Goal: Find specific page/section: Find specific page/section

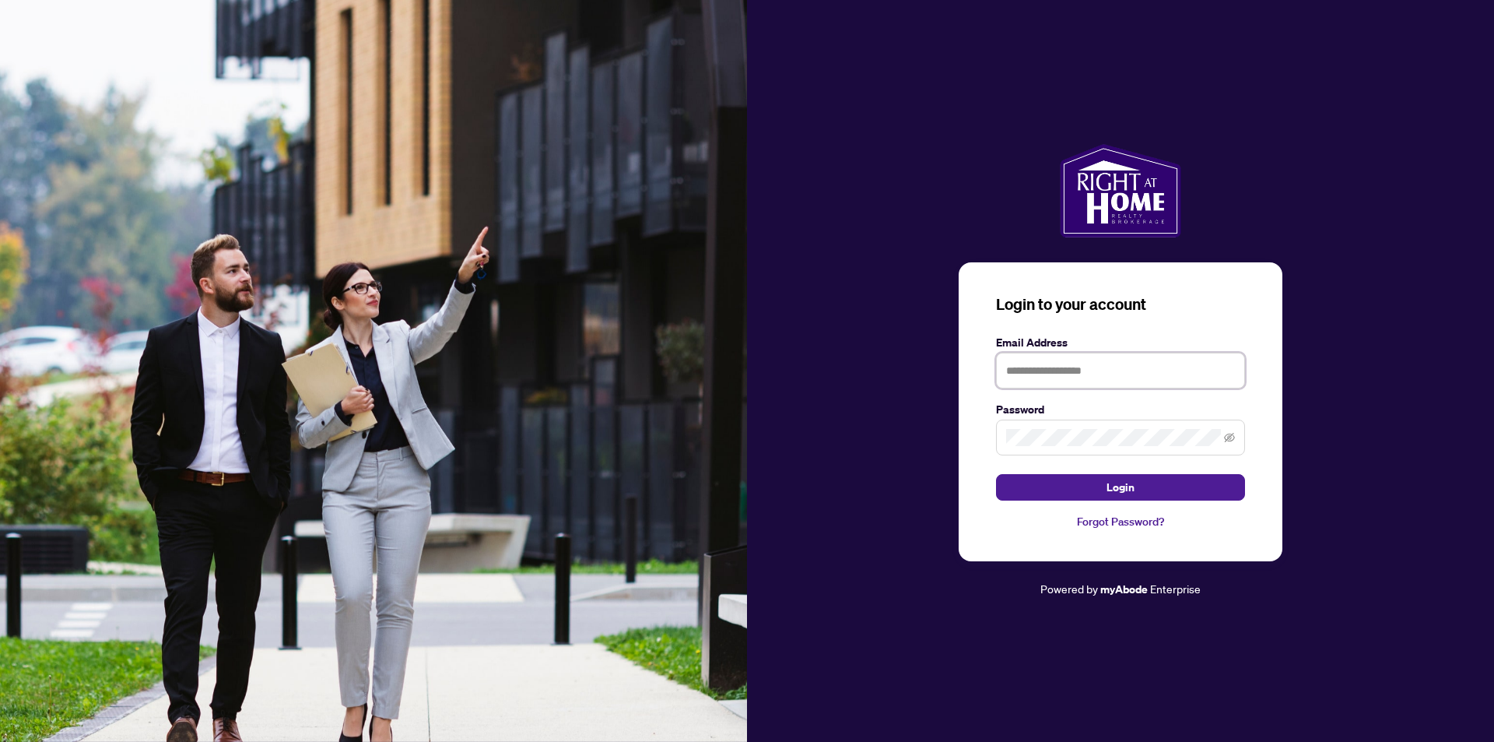
click at [1147, 371] on input "text" at bounding box center [1120, 371] width 249 height 36
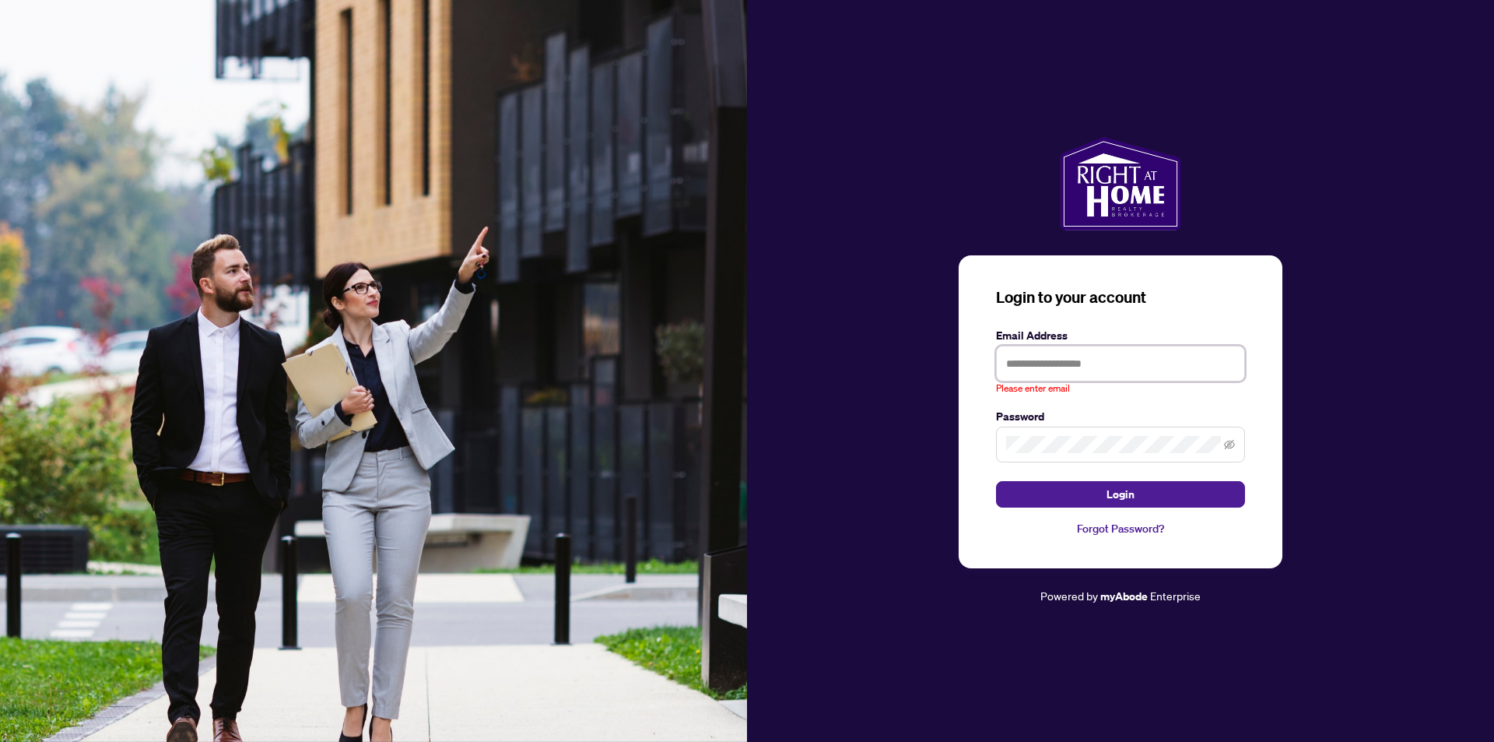
type input "**********"
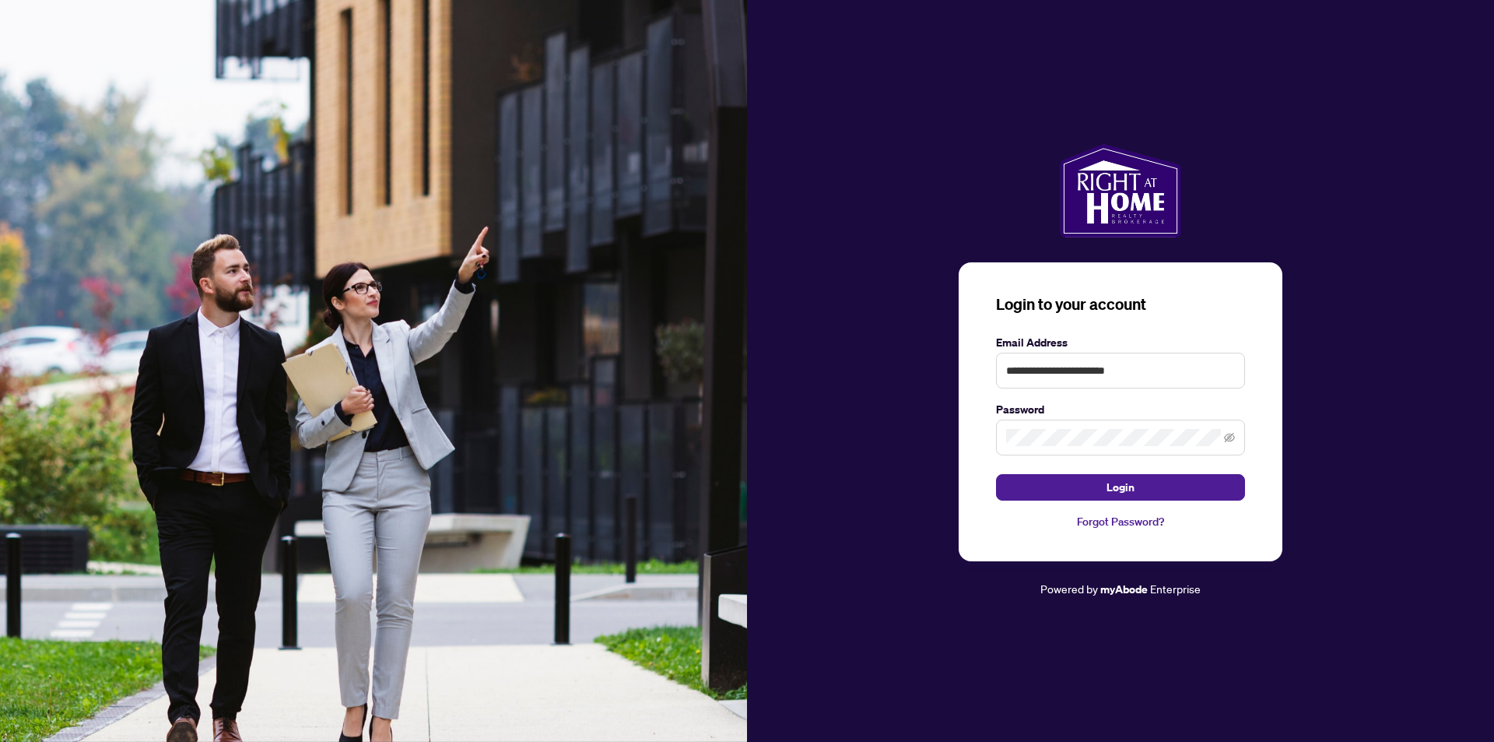
click at [996, 474] on button "Login" at bounding box center [1120, 487] width 249 height 26
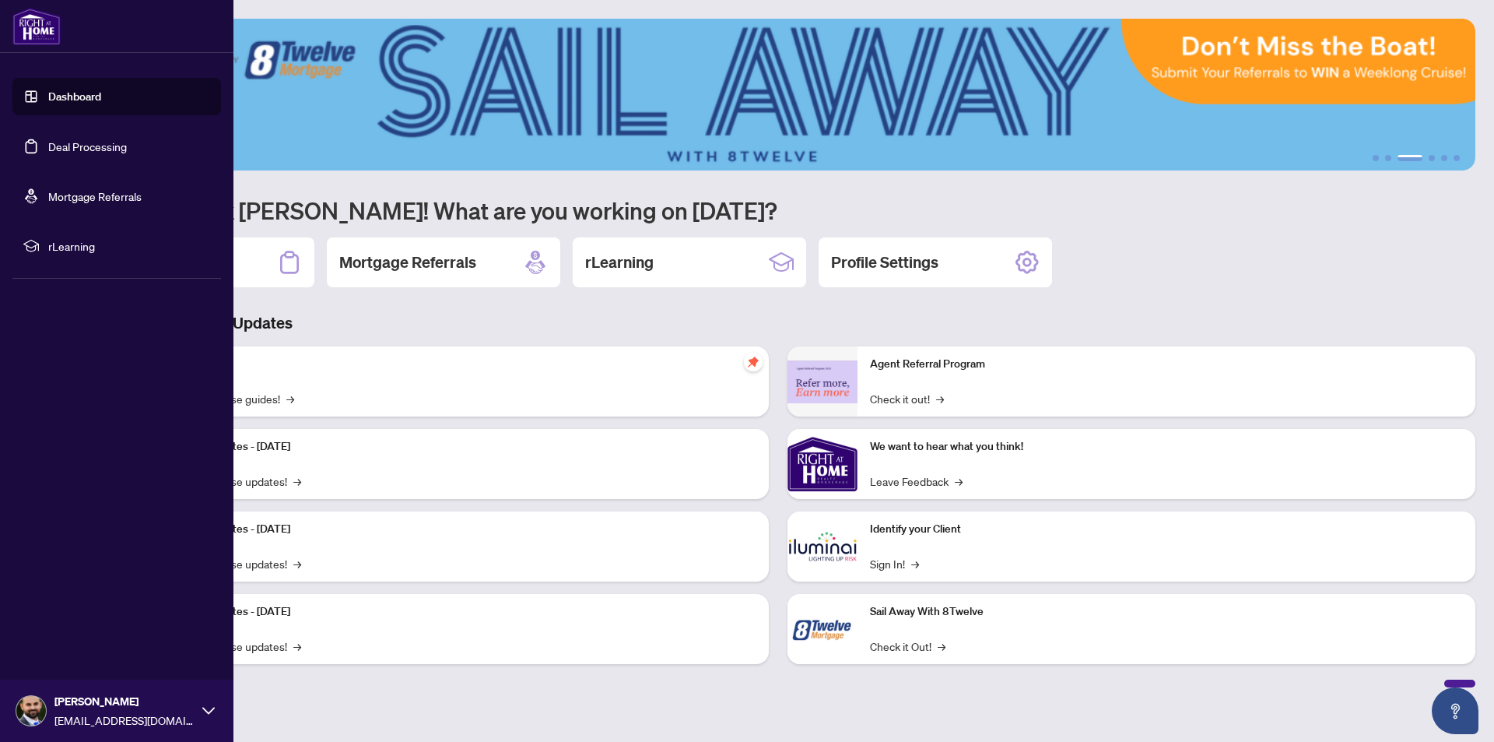
click at [101, 102] on link "Dashboard" at bounding box center [74, 97] width 53 height 14
click at [127, 150] on link "Deal Processing" at bounding box center [87, 146] width 79 height 14
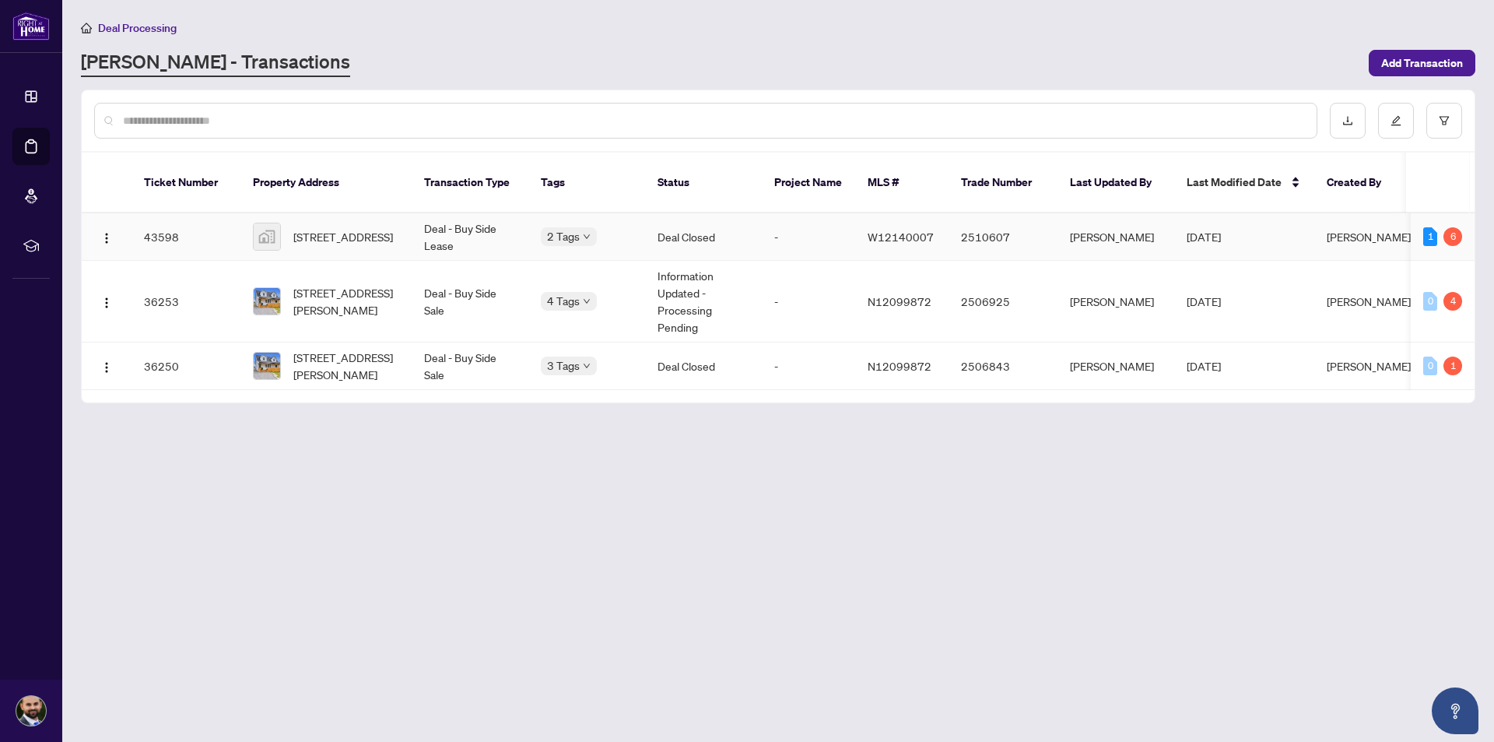
click at [682, 226] on td "Deal Closed" at bounding box center [703, 236] width 117 height 47
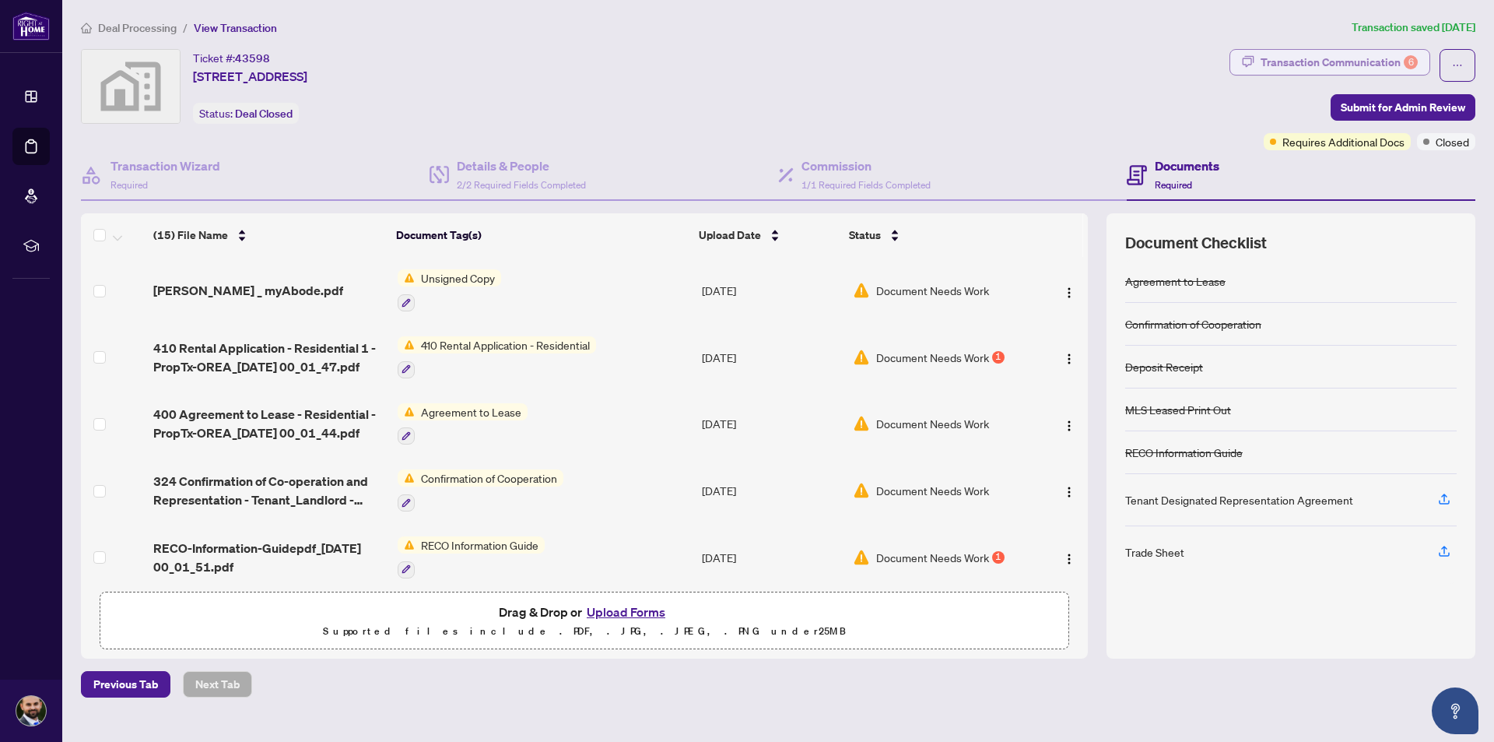
click at [1352, 68] on div "Transaction Communication 6" at bounding box center [1339, 62] width 157 height 25
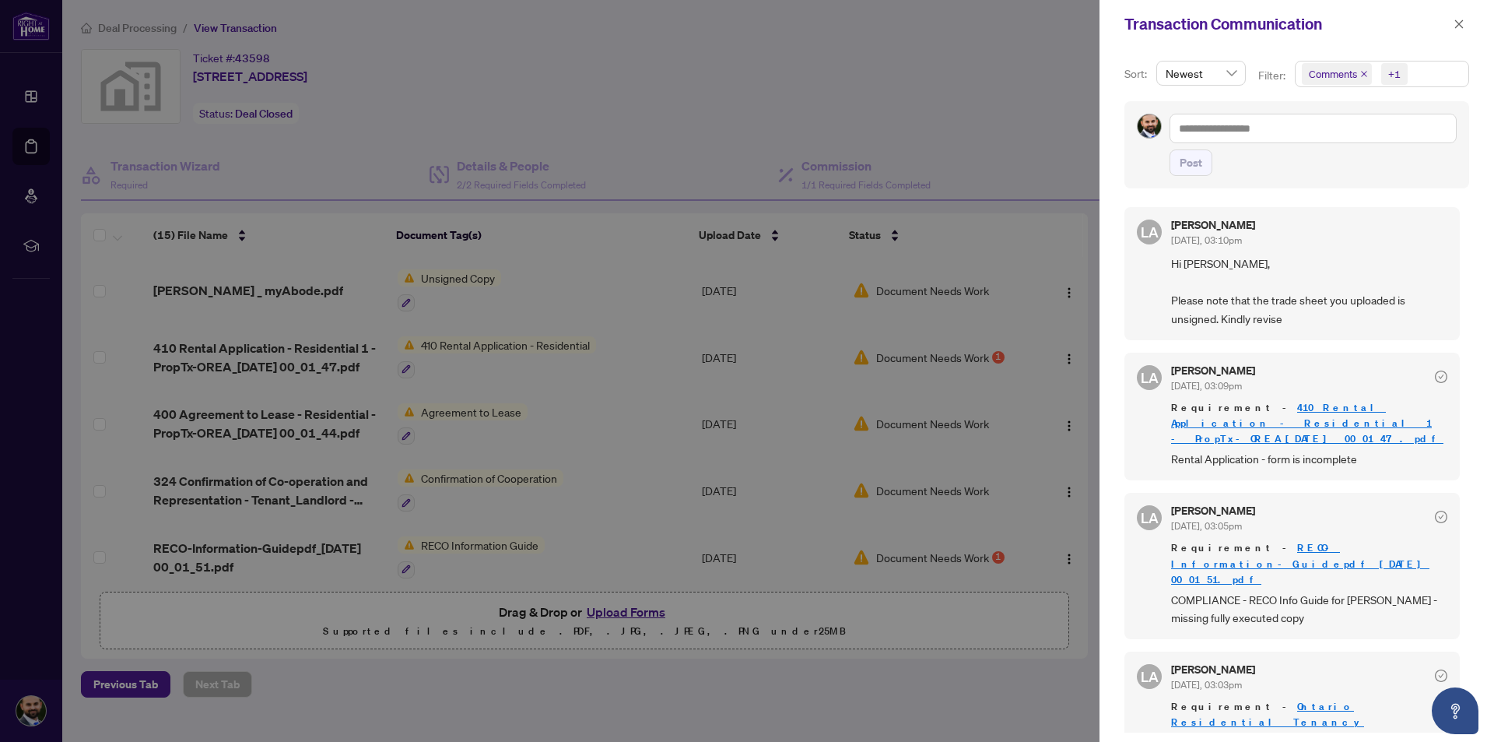
click at [1358, 72] on span "Comments" at bounding box center [1337, 74] width 70 height 22
click at [1365, 72] on icon "close" at bounding box center [1364, 74] width 6 height 6
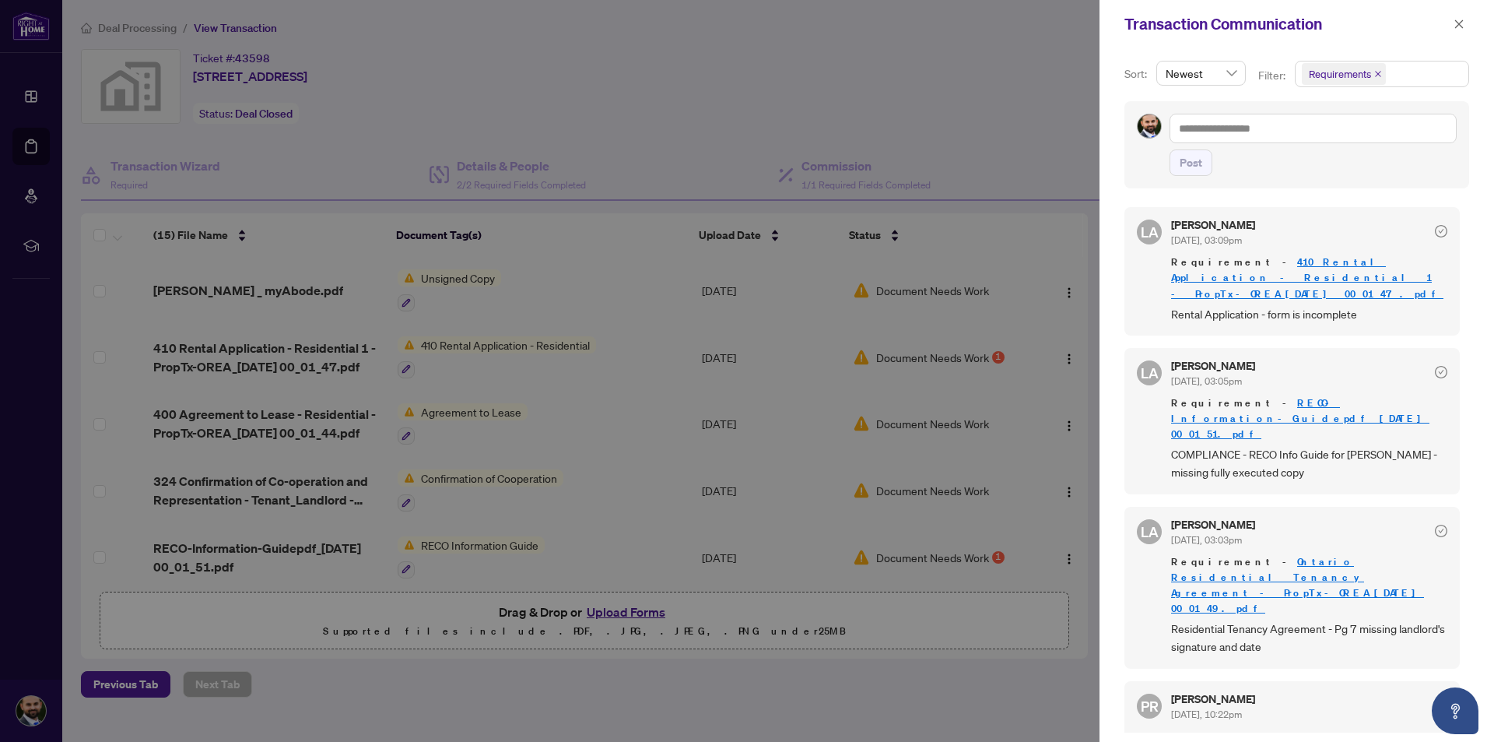
click at [1248, 175] on div "Post" at bounding box center [1313, 162] width 287 height 26
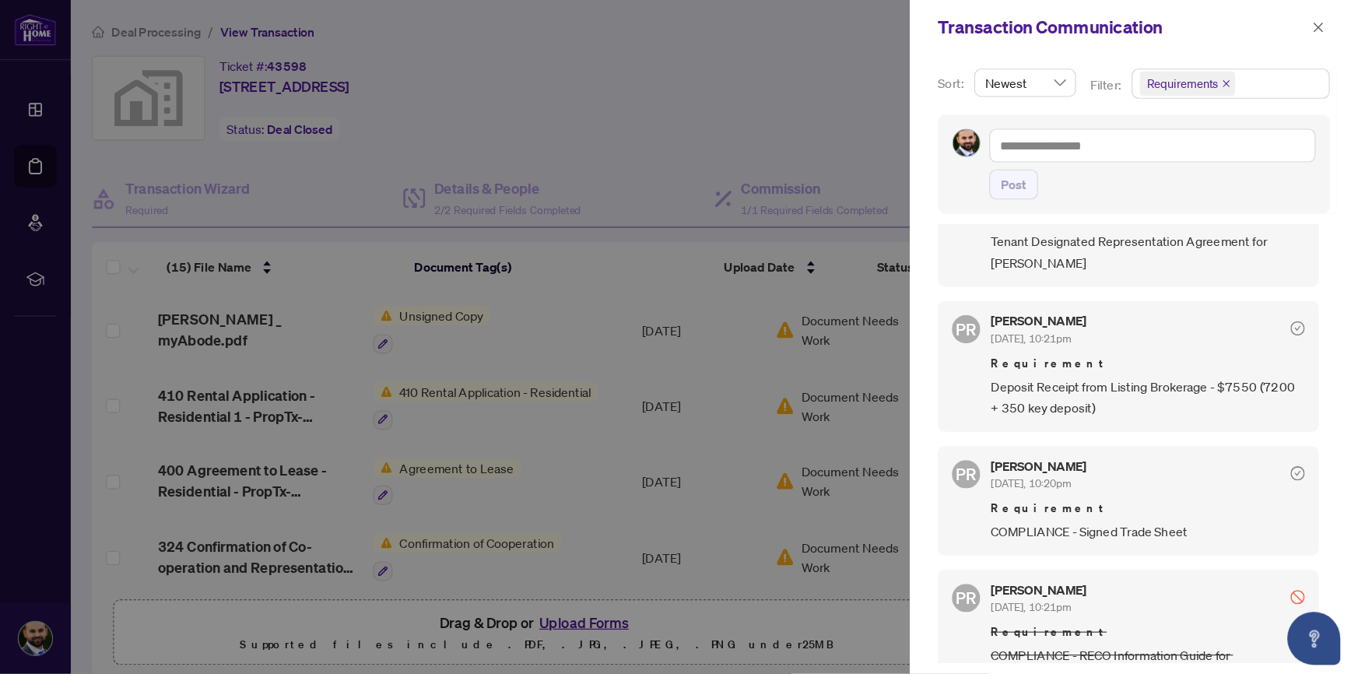
scroll to position [462, 0]
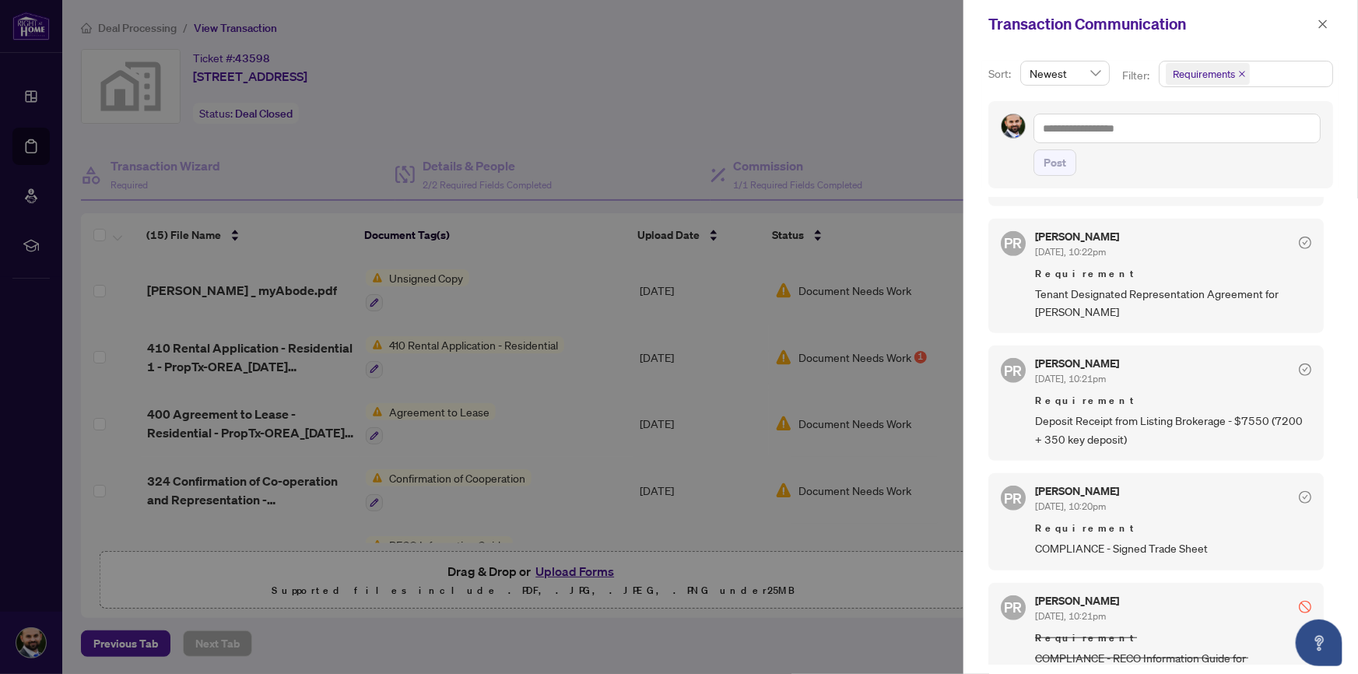
click at [636, 367] on div at bounding box center [679, 337] width 1358 height 674
click at [1320, 16] on span "button" at bounding box center [1323, 24] width 11 height 25
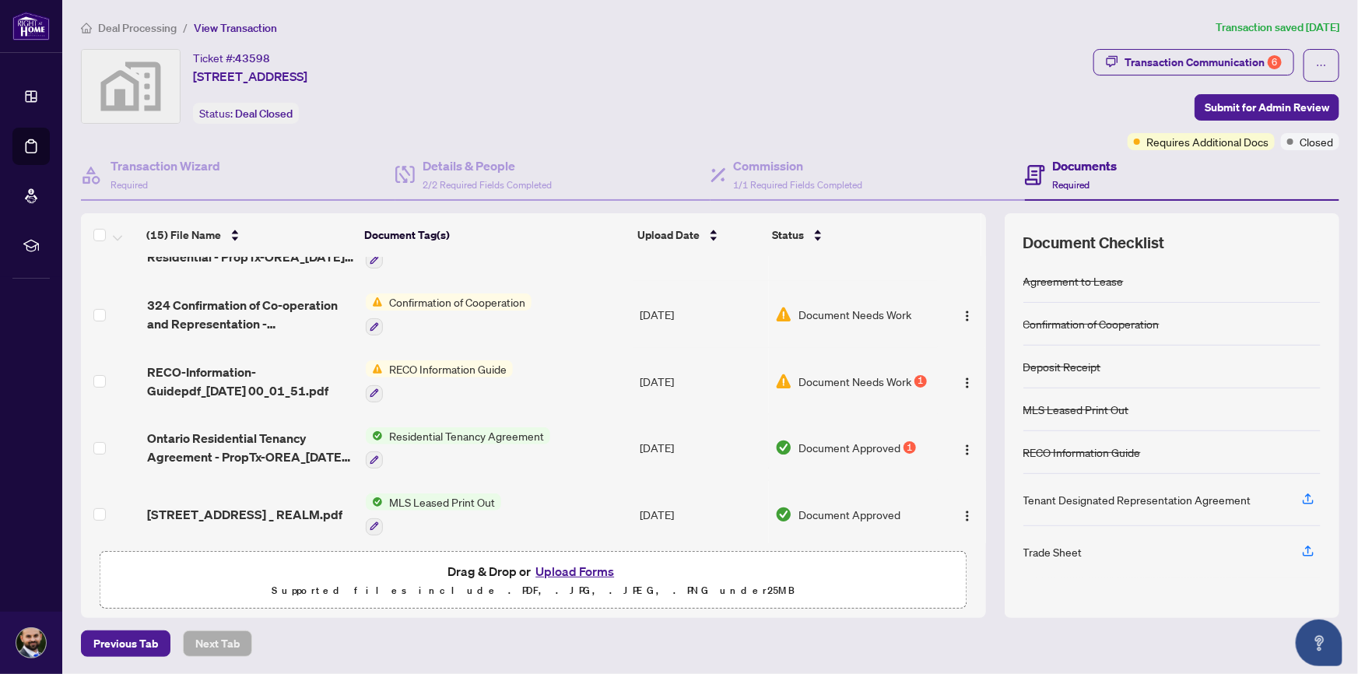
scroll to position [124, 0]
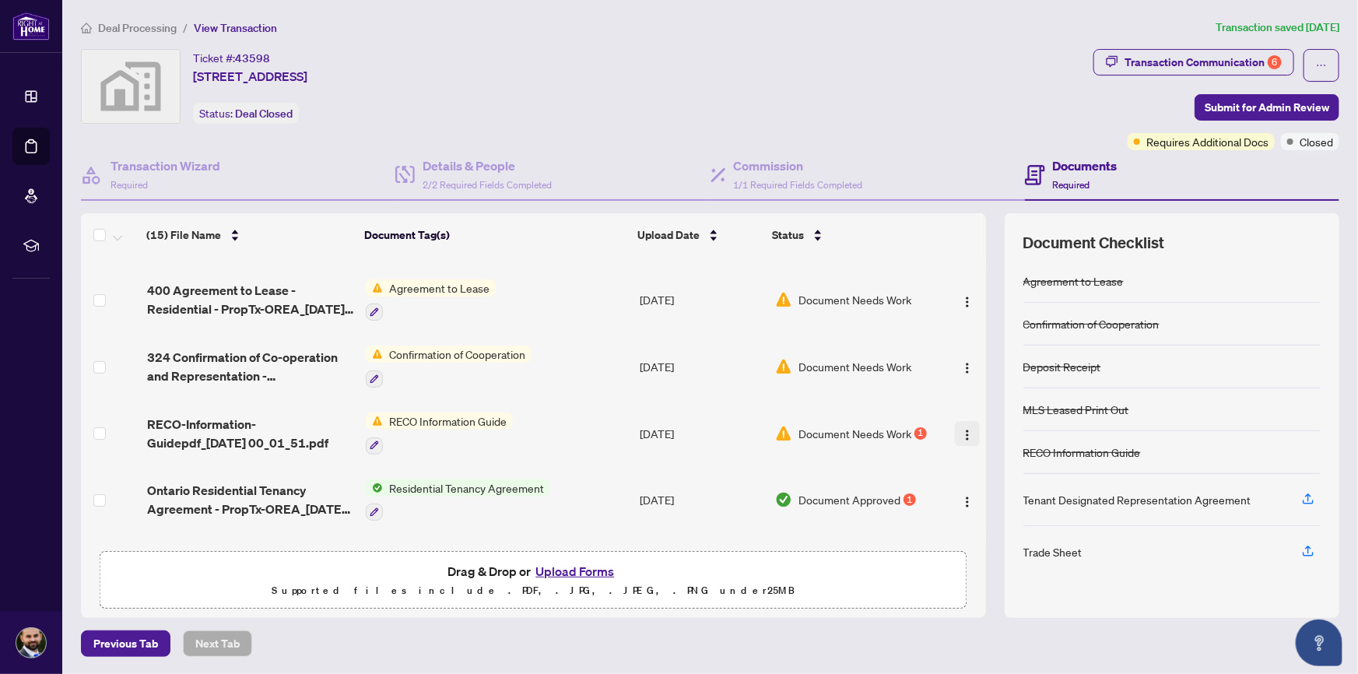
click at [965, 429] on img "button" at bounding box center [967, 435] width 12 height 12
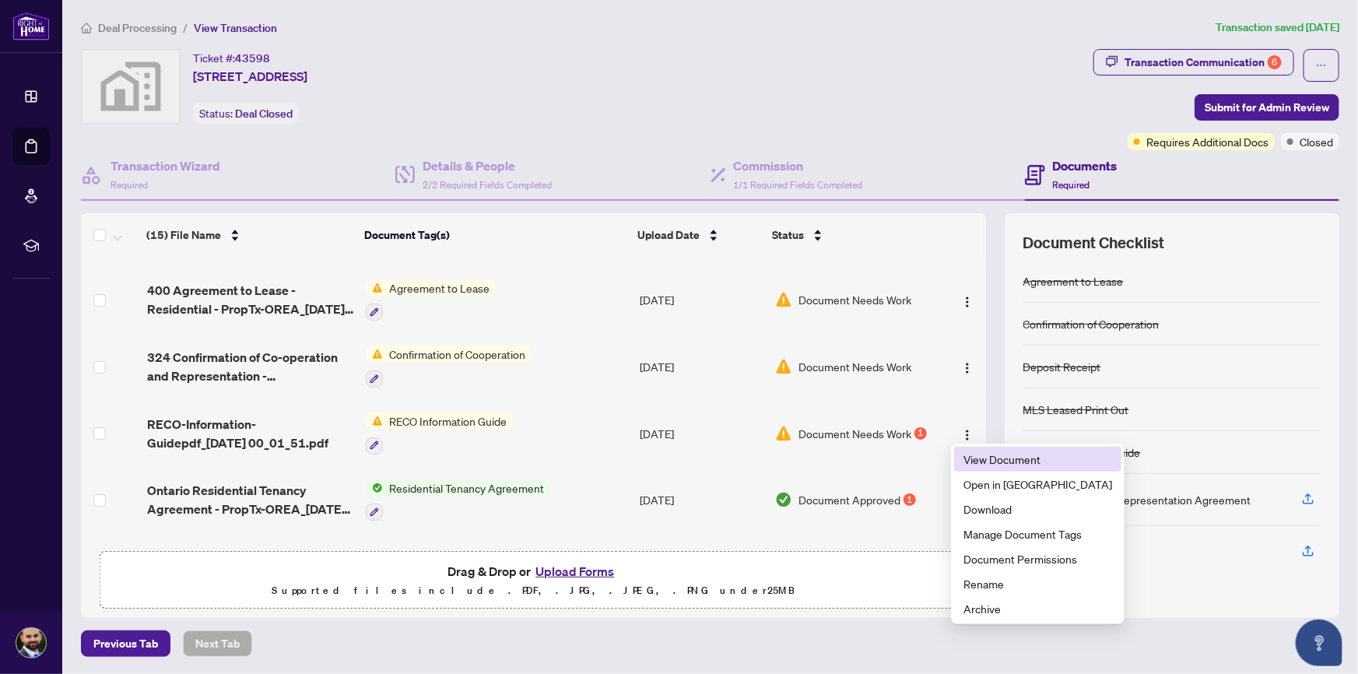
click at [1020, 464] on span "View Document" at bounding box center [1037, 459] width 149 height 17
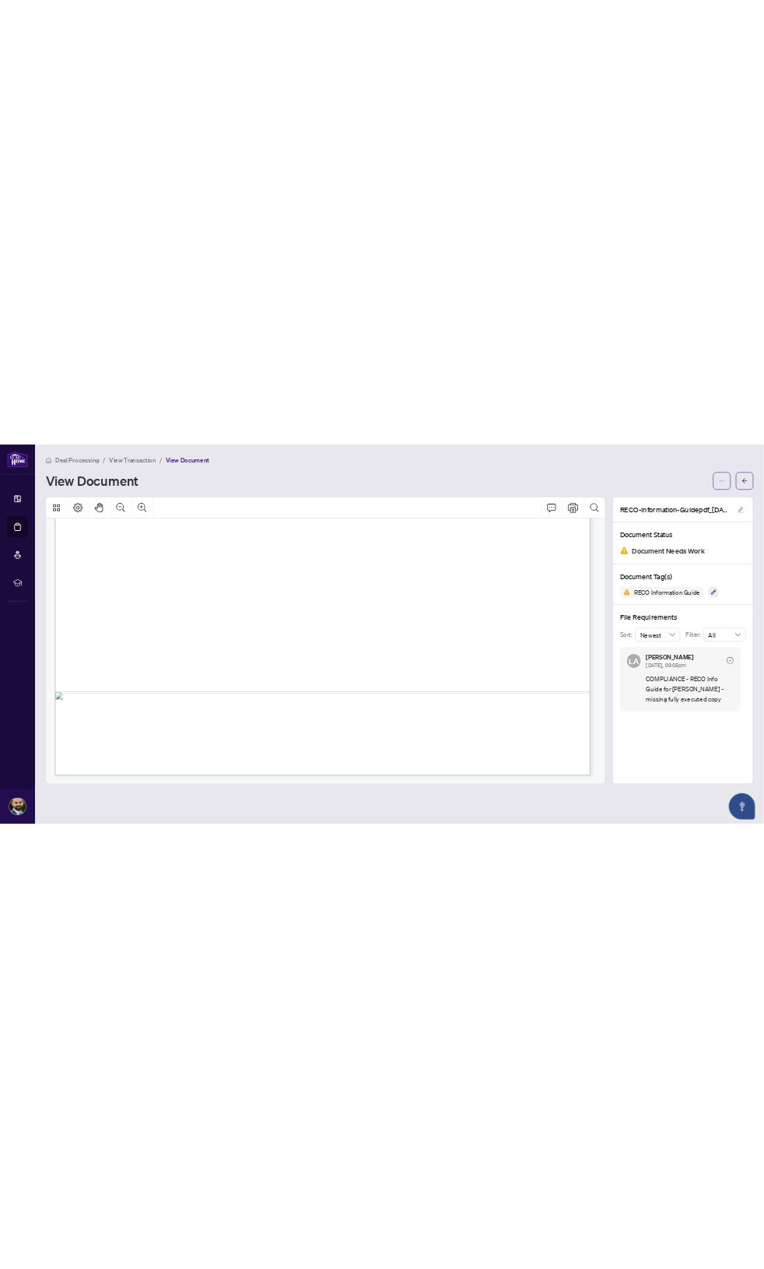
scroll to position [15670, 0]
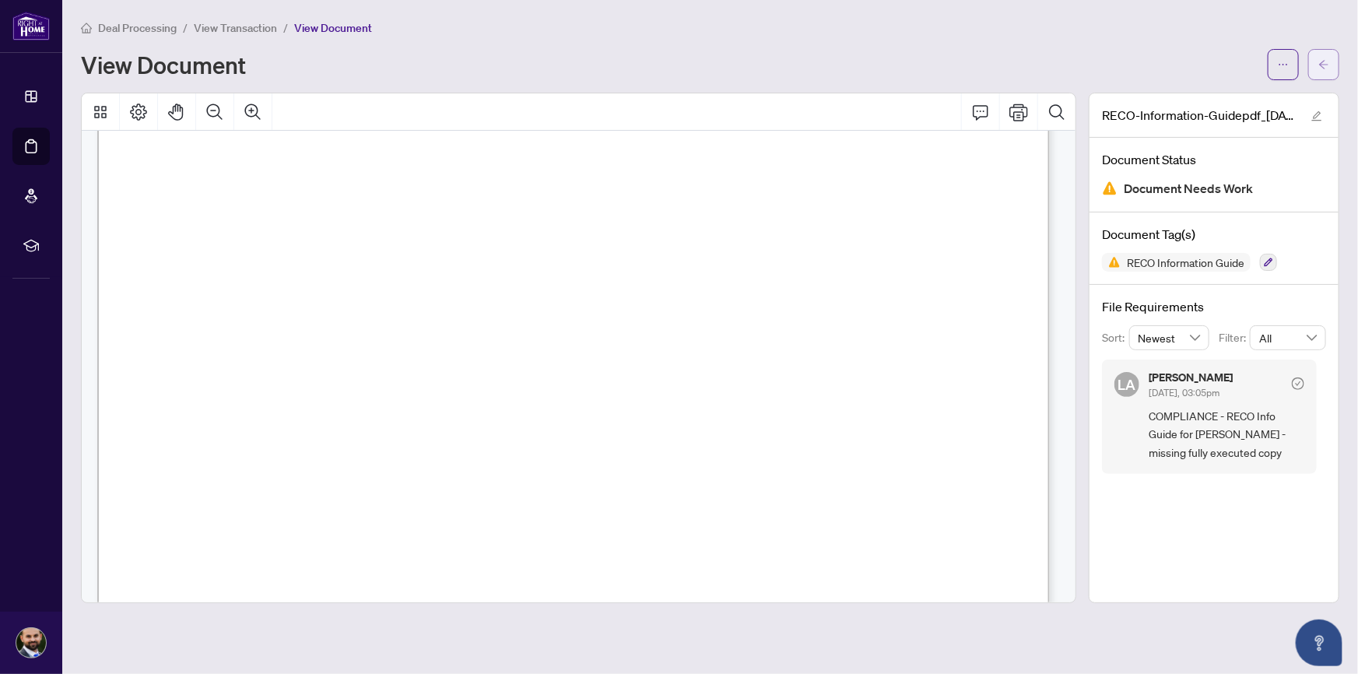
click at [1316, 65] on button "button" at bounding box center [1323, 64] width 31 height 31
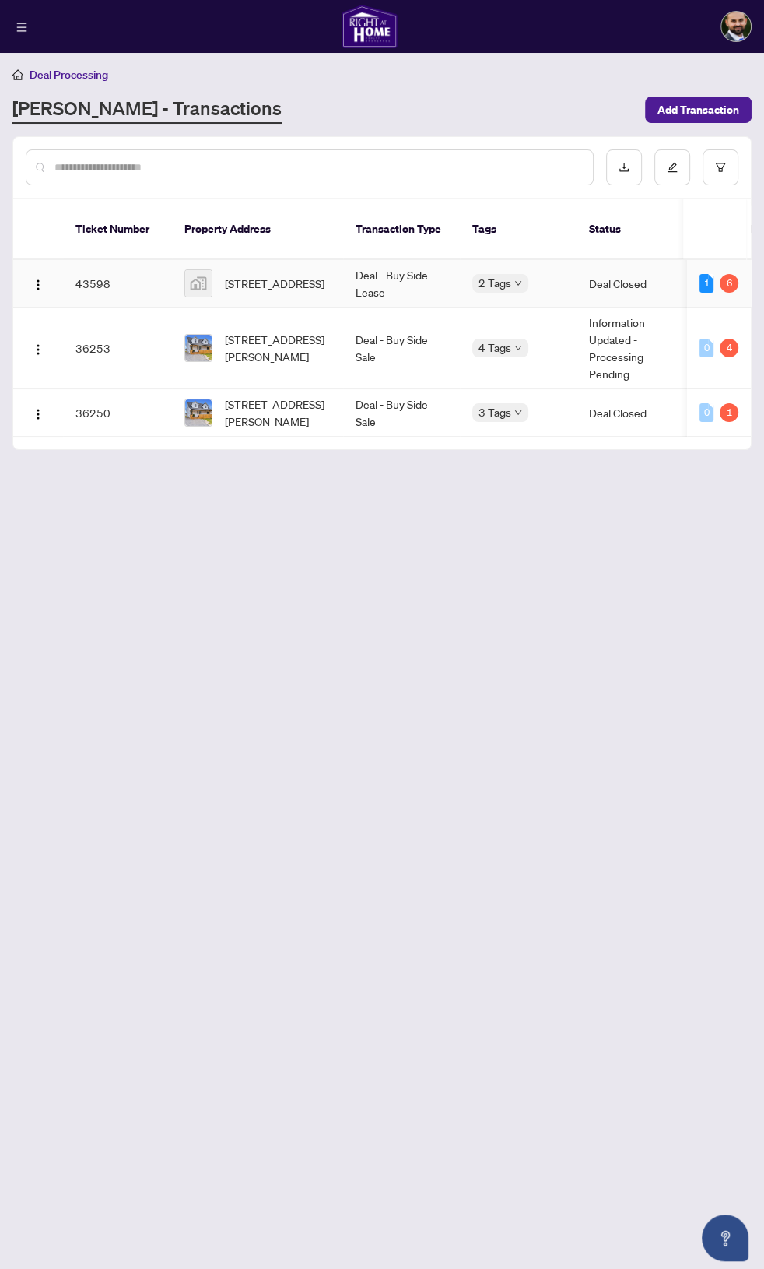
click at [108, 260] on td "43598" at bounding box center [117, 283] width 109 height 47
click at [201, 270] on img at bounding box center [198, 283] width 26 height 26
click at [37, 271] on button "button" at bounding box center [38, 283] width 25 height 25
click at [77, 299] on span "View Transaction" at bounding box center [112, 295] width 149 height 17
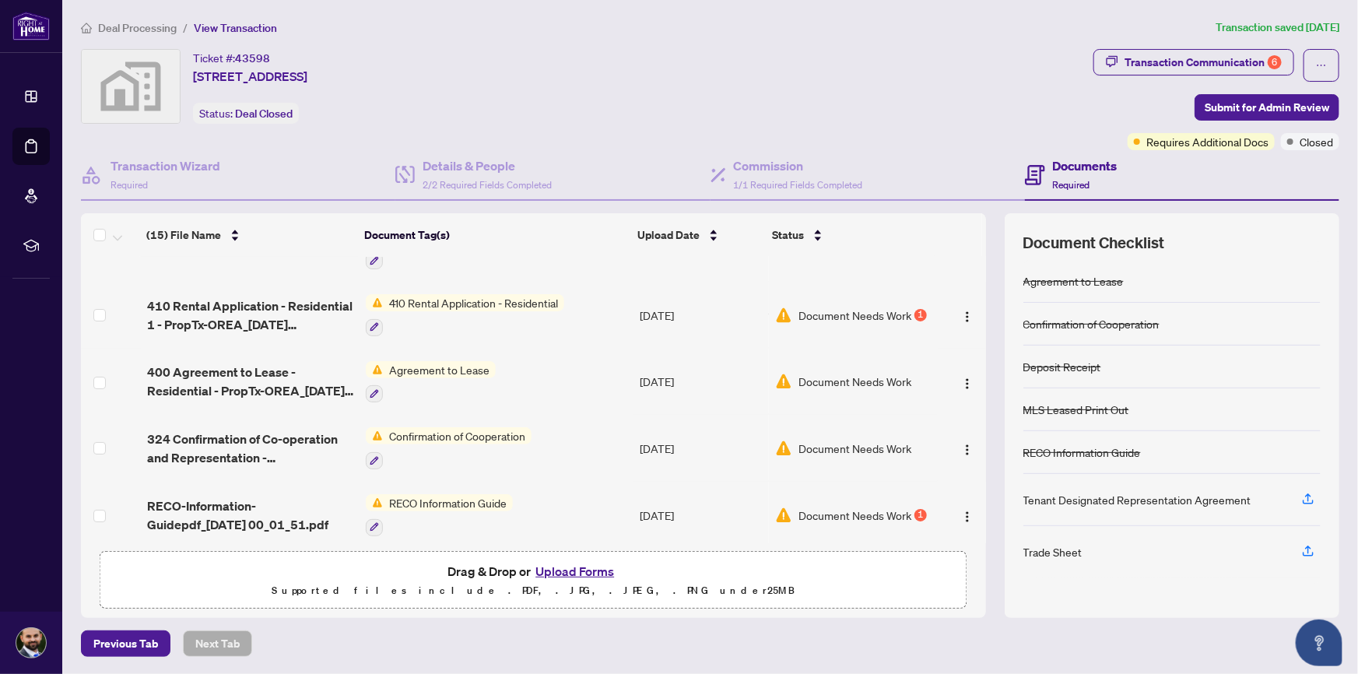
scroll to position [93, 0]
